Goal: Information Seeking & Learning: Learn about a topic

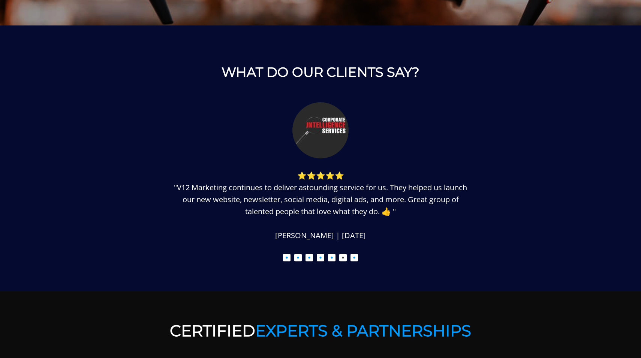
scroll to position [919, 0]
click at [354, 255] on button "7" at bounding box center [353, 256] width 7 height 7
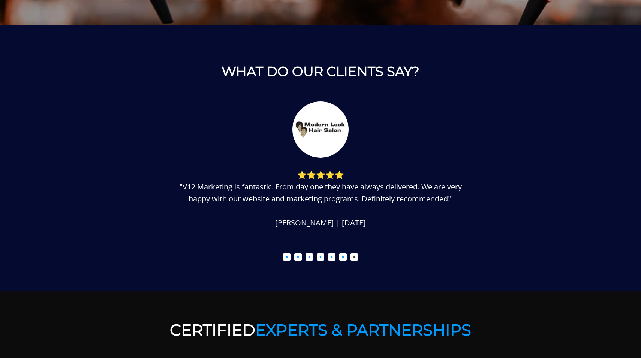
click at [347, 256] on ul "1 2 3 4 5 6 7" at bounding box center [320, 255] width 487 height 10
click at [343, 256] on button "6" at bounding box center [342, 256] width 7 height 7
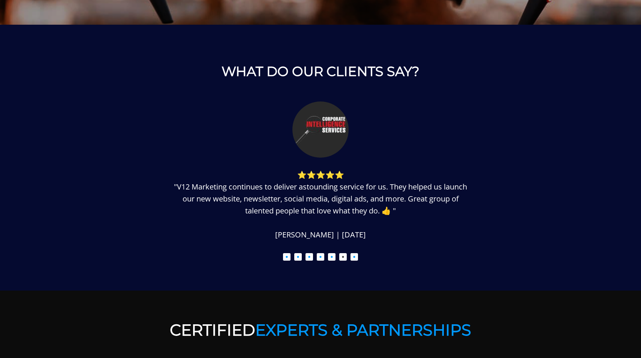
click at [332, 257] on button "5" at bounding box center [331, 256] width 7 height 7
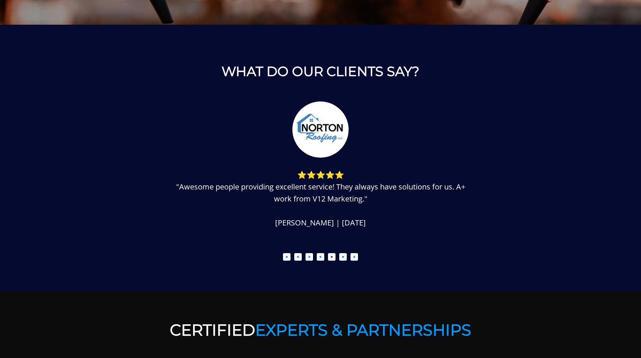
click at [320, 257] on button "4" at bounding box center [320, 256] width 7 height 7
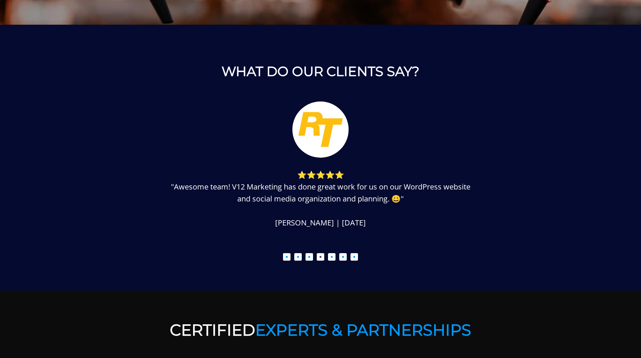
click at [308, 258] on button "3" at bounding box center [308, 256] width 7 height 7
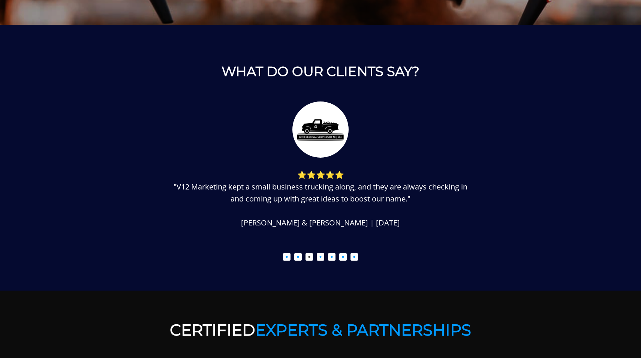
click at [298, 257] on button "2" at bounding box center [297, 256] width 7 height 7
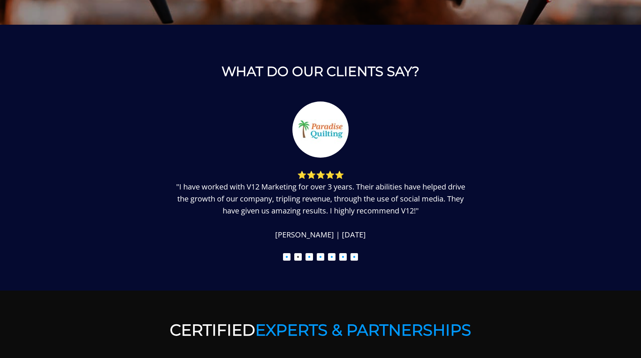
click at [288, 257] on button "1" at bounding box center [286, 256] width 7 height 7
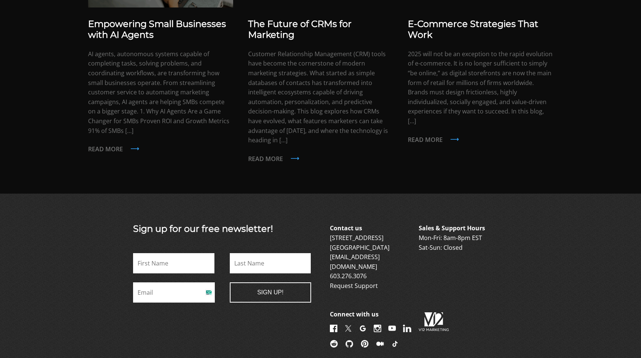
scroll to position [1772, 0]
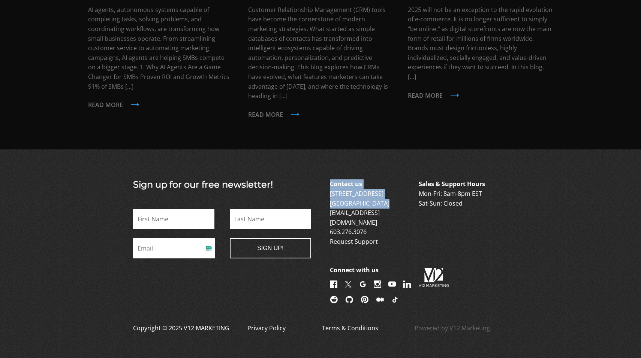
drag, startPoint x: 324, startPoint y: 173, endPoint x: 384, endPoint y: 185, distance: 61.1
click at [384, 185] on div "Sign up for our free newsletter! Name * First Name * Last Email * Name This fie…" at bounding box center [320, 242] width 412 height 126
copy p "Contact us [STREET_ADDRESS]"
click at [377, 281] on img at bounding box center [376, 284] width 7 height 7
click at [392, 281] on img at bounding box center [391, 284] width 7 height 7
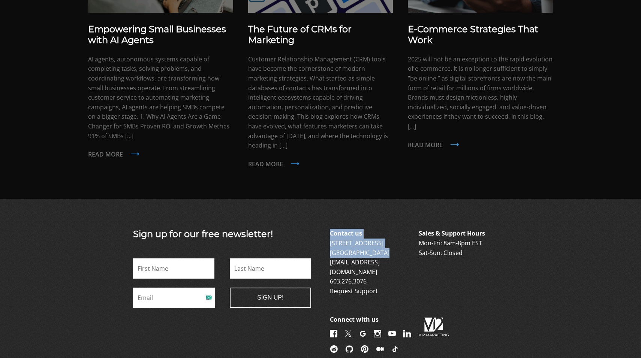
click at [379, 258] on link "[EMAIL_ADDRESS][DOMAIN_NAME]" at bounding box center [355, 267] width 50 height 18
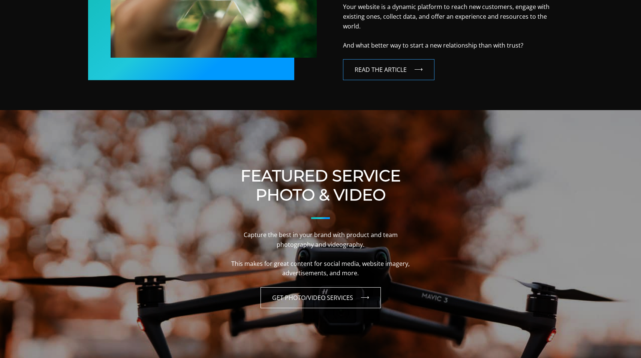
scroll to position [603, 0]
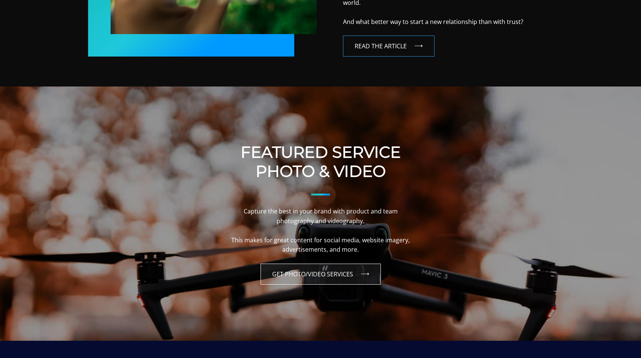
click at [359, 277] on link "Get Photo/Video Services" at bounding box center [320, 274] width 120 height 21
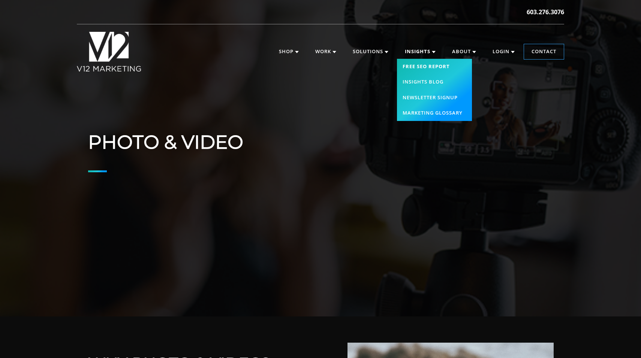
click at [424, 67] on link "Free SEO Report" at bounding box center [434, 67] width 75 height 16
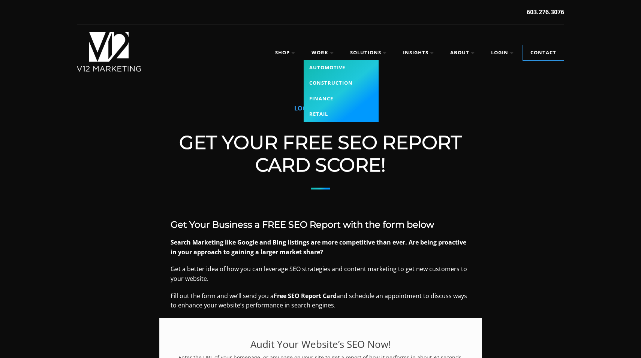
click at [321, 100] on link "Finance" at bounding box center [340, 99] width 75 height 16
